Goal: Contribute content: Add original content to the website for others to see

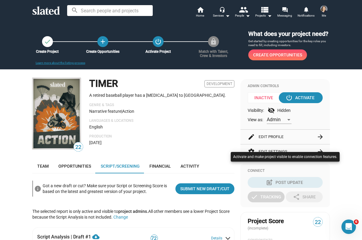
click at [185, 215] on div at bounding box center [181, 120] width 362 height 240
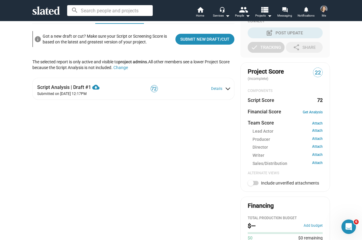
scroll to position [150, 0]
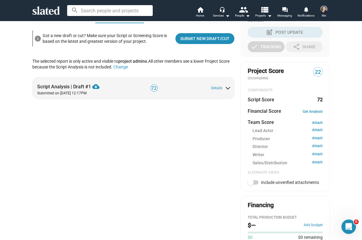
click at [77, 85] on div "Script Analysis | Draft #1 cloud_download Download PDF" at bounding box center [81, 85] width 89 height 10
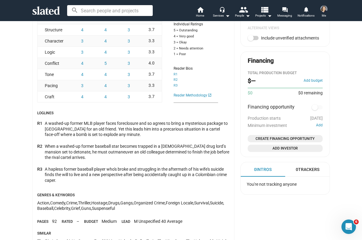
scroll to position [297, 0]
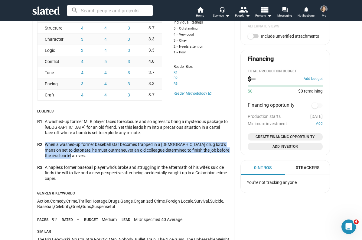
drag, startPoint x: 90, startPoint y: 156, endPoint x: 45, endPoint y: 147, distance: 45.7
click at [45, 147] on div "When a washed-up former baseball star becomes trapped in a [DEMOGRAPHIC_DATA] d…" at bounding box center [137, 150] width 185 height 17
copy div "When a washed-up former baseball star becomes trapped in a [DEMOGRAPHIC_DATA] d…"
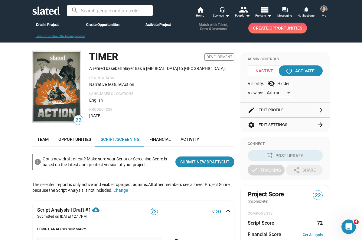
scroll to position [0, 0]
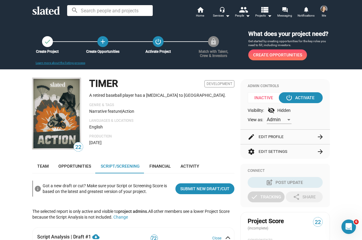
click at [271, 140] on button "edit Edit Profile arrow_forward" at bounding box center [284, 137] width 75 height 15
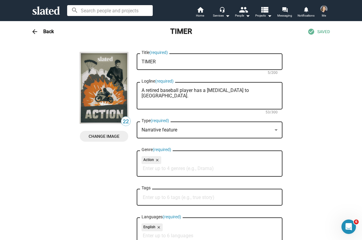
scroll to position [1, 0]
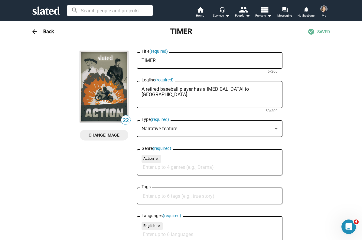
click at [230, 89] on textarea "A retired baseball player has a [MEDICAL_DATA] to [GEOGRAPHIC_DATA]." at bounding box center [209, 95] width 136 height 16
paste textarea "When a washed-up former baseball star becomes trapped in a [DEMOGRAPHIC_DATA] d…"
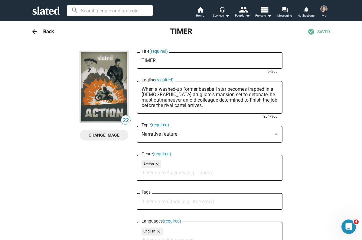
scroll to position [0, 0]
type textarea "When a washed-up former baseball star becomes trapped in a [DEMOGRAPHIC_DATA] d…"
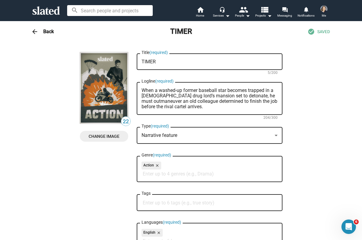
click at [47, 29] on h3 "Back" at bounding box center [48, 31] width 11 height 6
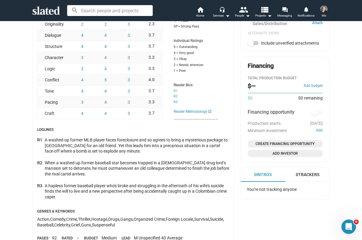
scroll to position [284, 0]
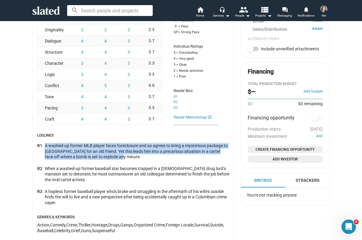
drag, startPoint x: 116, startPoint y: 155, endPoint x: 44, endPoint y: 143, distance: 72.3
click at [45, 143] on div "A washed-up former MLB player faces foreclosure and so agrees to bring a myster…" at bounding box center [137, 151] width 185 height 17
copy div "A washed-up former MLB player faces foreclosure and so agrees to bring a myster…"
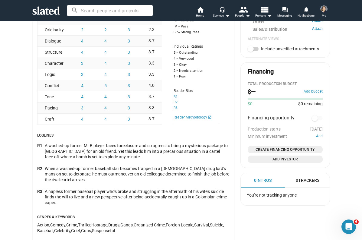
click at [128, 166] on div "When a washed-up former baseball star becomes trapped in a [DEMOGRAPHIC_DATA] d…" at bounding box center [137, 174] width 185 height 17
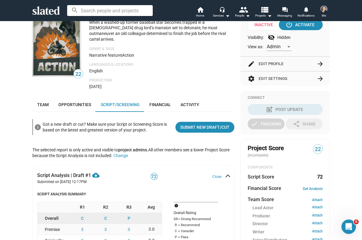
scroll to position [0, 0]
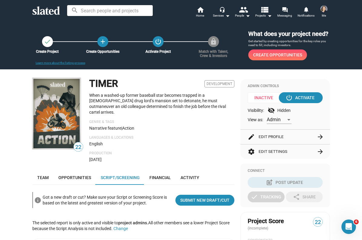
click at [287, 137] on button "edit Edit Profile arrow_forward" at bounding box center [284, 137] width 75 height 15
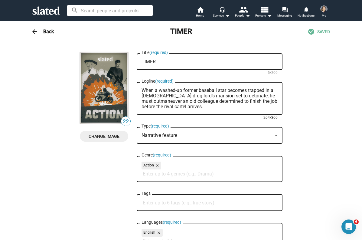
drag, startPoint x: 216, startPoint y: 107, endPoint x: 146, endPoint y: 81, distance: 74.6
click at [147, 81] on div "When a washed-up former baseball star becomes trapped in a [DEMOGRAPHIC_DATA] d…" at bounding box center [209, 98] width 136 height 34
paste textarea "A washed-up former MLB player faces foreclosure and so agrees to bring a myster…"
click at [222, 92] on textarea "A washed-up former MLB player faces foreclosure and so agrees to bring a myster…" at bounding box center [209, 99] width 136 height 22
click at [210, 92] on textarea "A washed-up former MLB player facing foreclosure and so agrees to bring a myste…" at bounding box center [209, 99] width 136 height 22
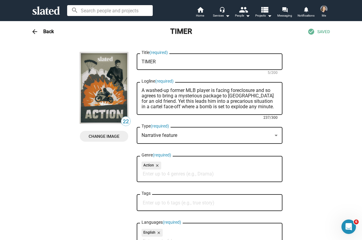
click at [261, 92] on textarea "A washed-up former MLB player is facing foreclosure and so agrees to bring a my…" at bounding box center [209, 99] width 136 height 22
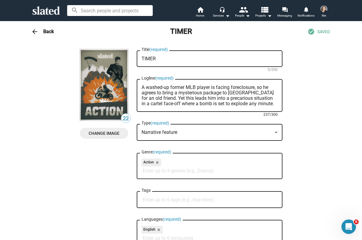
click at [166, 99] on textarea "A washed-up former MLB player is facing foreclosure, so he agrees to bring a my…" at bounding box center [209, 96] width 136 height 22
click at [209, 100] on textarea "A washed-up former MLB player is facing foreclosure, so he agrees to bring a my…" at bounding box center [209, 96] width 136 height 22
click at [231, 101] on textarea "A washed-up former MLB player is facing foreclosure, so he agrees to bring a my…" at bounding box center [209, 96] width 136 height 22
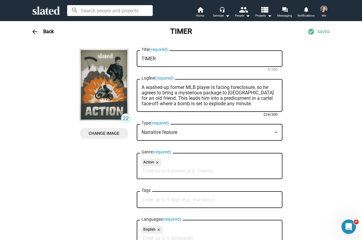
click at [221, 100] on textarea "A washed-up former MLB player is facing foreclosure, so he agrees to bring a my…" at bounding box center [209, 96] width 136 height 22
click at [238, 99] on textarea "A washed-up former MLB player is facing foreclosure, so he agrees to bring a my…" at bounding box center [209, 96] width 136 height 22
drag, startPoint x: 238, startPoint y: 99, endPoint x: 169, endPoint y: 96, distance: 69.9
click at [169, 96] on textarea "A washed-up former MLB player is facing foreclosure, so he agrees to bring a my…" at bounding box center [209, 96] width 136 height 22
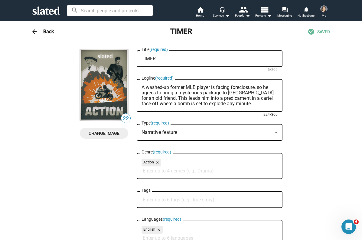
click at [173, 100] on textarea "A washed-up former MLB player is facing foreclosure, so he agrees to bring a my…" at bounding box center [209, 96] width 136 height 22
drag, startPoint x: 238, startPoint y: 99, endPoint x: 157, endPoint y: 98, distance: 80.7
click at [157, 98] on textarea "A washed-up former MLB player is facing foreclosure, so he agrees to bring a my…" at bounding box center [209, 96] width 136 height 22
click at [162, 103] on textarea "A washed-up former MLB player is facing foreclosure, so he agrees to bring a my…" at bounding box center [209, 96] width 136 height 22
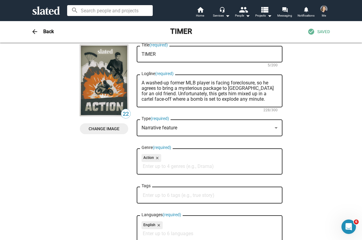
scroll to position [9, 0]
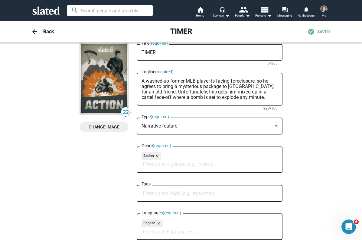
click at [146, 80] on textarea "A washed-up former MLB player is facing foreclosure, so he agrees to bring a my…" at bounding box center [209, 90] width 136 height 22
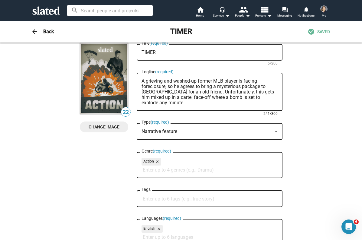
click at [190, 99] on textarea "A grieving and washed-up former MLB player is facing foreclosure, so he agrees …" at bounding box center [209, 92] width 136 height 27
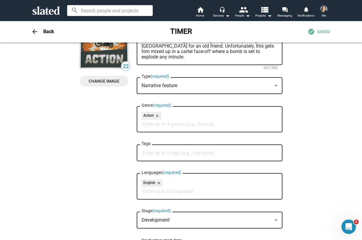
scroll to position [0, 0]
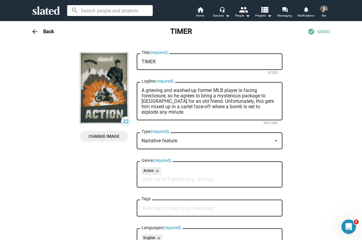
click at [151, 113] on textarea "A grieving and washed-up former MLB player is facing foreclosure, so he agrees …" at bounding box center [209, 101] width 136 height 27
type textarea "A grieving and washed-up former MLB player is facing foreclosure, so he agrees …"
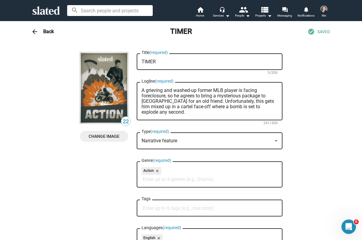
click at [42, 30] on div "arrow_back Back TIMER check_circle SAVED" at bounding box center [180, 32] width 309 height 12
click at [36, 32] on mat-icon "arrow_back" at bounding box center [34, 31] width 7 height 7
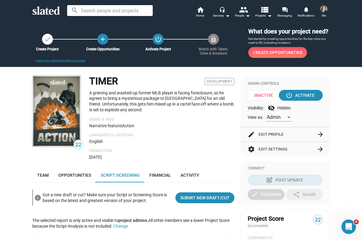
click at [215, 152] on p "Production" at bounding box center [161, 151] width 145 height 5
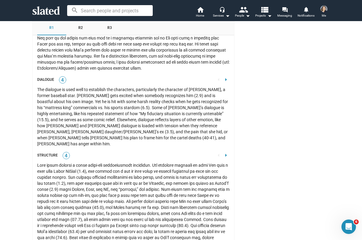
scroll to position [878, 0]
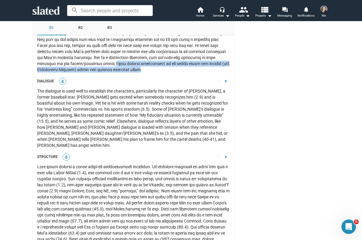
drag, startPoint x: 135, startPoint y: 53, endPoint x: 163, endPoint y: 61, distance: 28.8
click at [163, 61] on div at bounding box center [133, 15] width 192 height 115
copy div "a more nuanced exploration of his grief after her suicide (see: Character/Confl…"
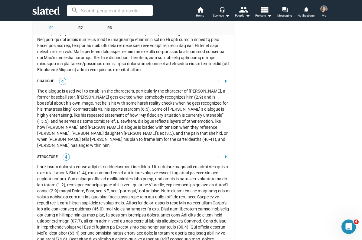
click at [123, 92] on div "The dialogue is used well to establish the characters, particularly the charact…" at bounding box center [133, 118] width 192 height 60
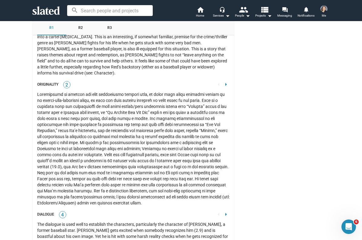
scroll to position [743, 0]
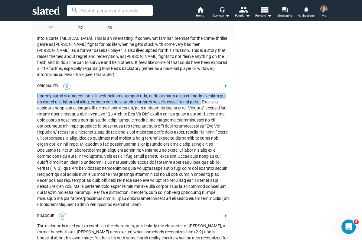
drag, startPoint x: 37, startPoint y: 84, endPoint x: 204, endPoint y: 90, distance: 167.5
click at [204, 93] on div at bounding box center [133, 150] width 192 height 115
copy div "Originality is perhaps the most significant barrier here, as while this story p…"
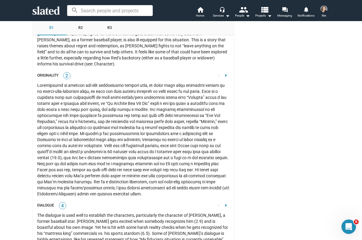
click at [137, 129] on div at bounding box center [133, 139] width 192 height 115
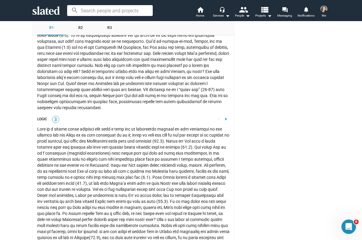
scroll to position [1125, 0]
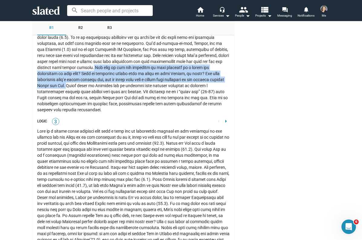
drag, startPoint x: 98, startPoint y: 49, endPoint x: 85, endPoint y: 68, distance: 23.6
click at [85, 68] on div at bounding box center [133, 64] width 192 height 97
copy div "How does he see his survival in this scenario as a quest for redemption of some…"
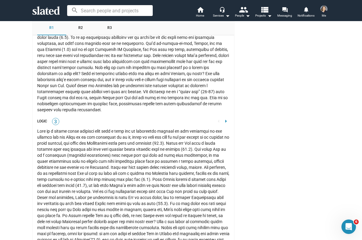
click at [97, 92] on div at bounding box center [133, 64] width 192 height 97
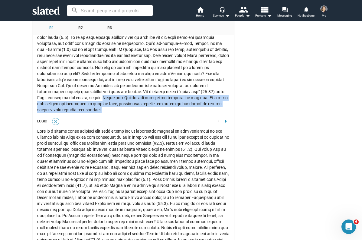
drag, startPoint x: 103, startPoint y: 81, endPoint x: 105, endPoint y: 93, distance: 12.4
click at [105, 93] on div at bounding box center [133, 64] width 192 height 97
copy div "[PERSON_NAME] says [PERSON_NAME] was too late to be looking out for him. This i…"
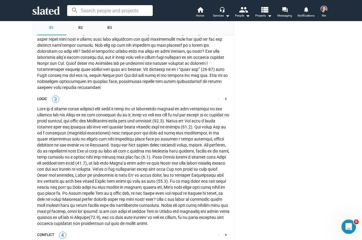
click at [128, 171] on div at bounding box center [133, 166] width 192 height 121
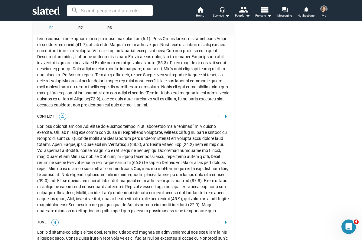
scroll to position [1265, 0]
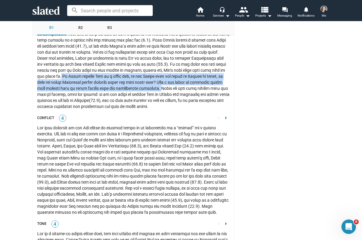
drag, startPoint x: 76, startPoint y: 59, endPoint x: 185, endPoint y: 72, distance: 109.5
click at [185, 72] on div at bounding box center [133, 49] width 192 height 121
copy div "Is [PERSON_NAME] worried [PERSON_NAME] is a loose end, or did [PERSON_NAME] wan…"
click at [132, 169] on div at bounding box center [133, 170] width 192 height 91
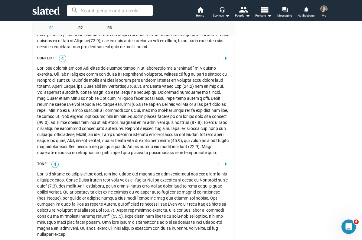
scroll to position [1324, 0]
